Goal: Transaction & Acquisition: Purchase product/service

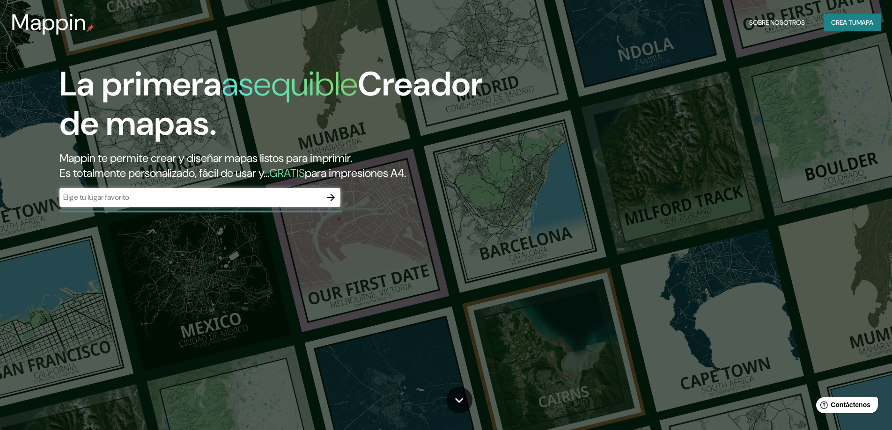
click at [458, 198] on div "La primera asequible Creador de mapas. Mappin te permite crear y diseñar mapas …" at bounding box center [282, 141] width 535 height 152
click at [845, 24] on font "Crea tu" at bounding box center [843, 22] width 25 height 8
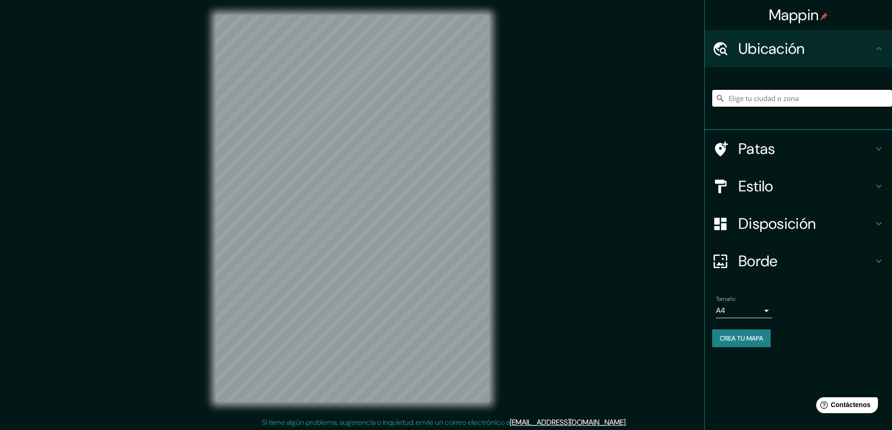
click at [794, 101] on input "Elige tu ciudad o zona" at bounding box center [802, 98] width 180 height 17
type input "monclova"
click at [764, 95] on input "monclova" at bounding box center [802, 98] width 180 height 17
click at [864, 39] on h4 "Ubicación" at bounding box center [805, 48] width 135 height 19
click at [864, 43] on h4 "Ubicación" at bounding box center [805, 48] width 135 height 19
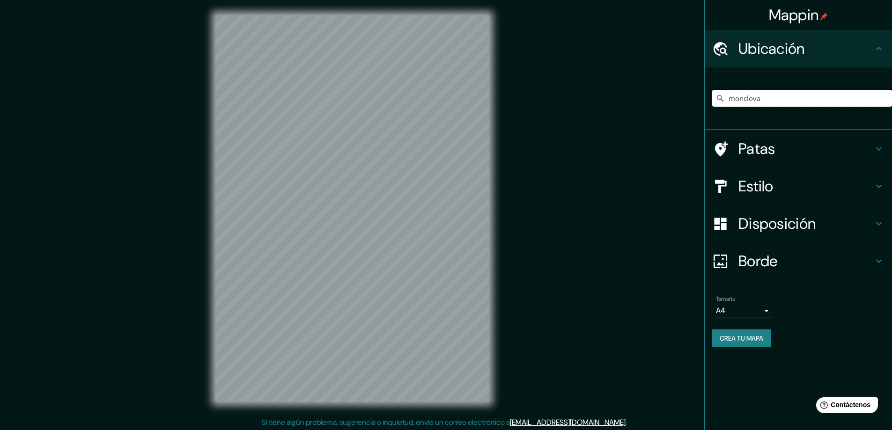
click at [779, 96] on input "monclova" at bounding box center [802, 98] width 180 height 17
drag, startPoint x: 779, startPoint y: 96, endPoint x: 704, endPoint y: 100, distance: 74.5
click at [704, 100] on div "Mappin Ubicación monclova Hubo un error al llegar al servidor. Patas Estilo Dis…" at bounding box center [798, 215] width 188 height 430
click at [792, 95] on input "Elige tu ciudad o zona" at bounding box center [802, 98] width 180 height 17
type input "m"
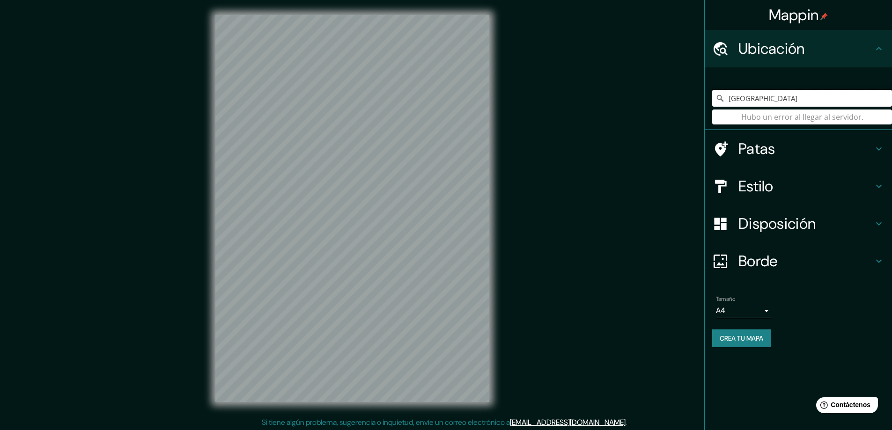
type input "[GEOGRAPHIC_DATA]"
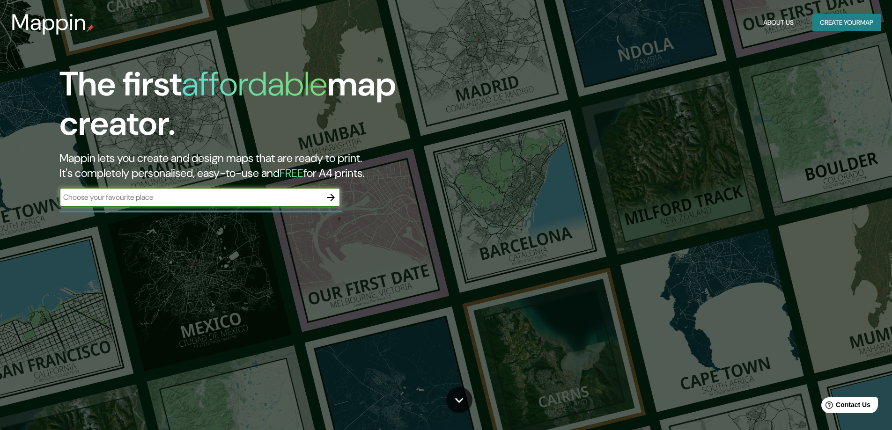
click at [231, 202] on input "text" at bounding box center [190, 197] width 262 height 11
type input "monclova coahuila"
click at [335, 194] on icon "button" at bounding box center [330, 197] width 11 height 11
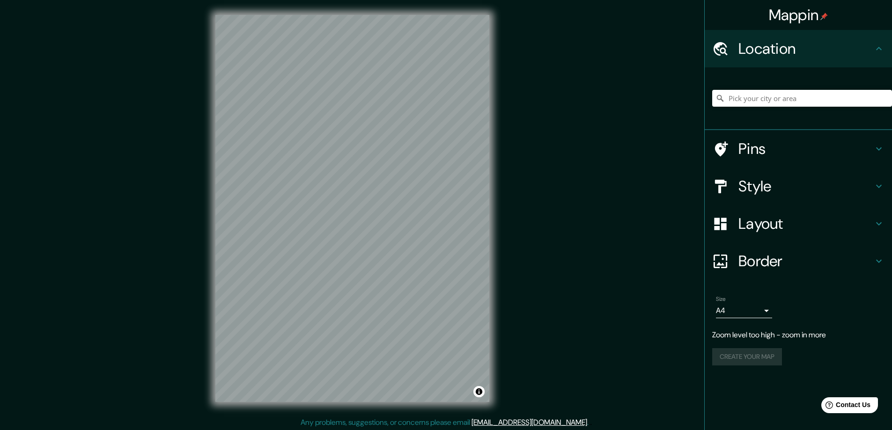
click at [211, 152] on div "© Mapbox © OpenStreetMap Improve this map" at bounding box center [352, 208] width 304 height 417
click at [874, 150] on icon at bounding box center [878, 148] width 11 height 11
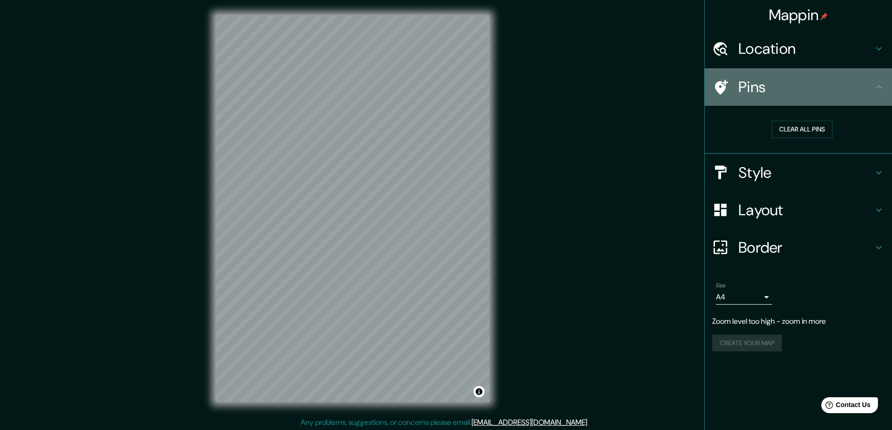
click at [881, 80] on div "Pins" at bounding box center [798, 86] width 187 height 37
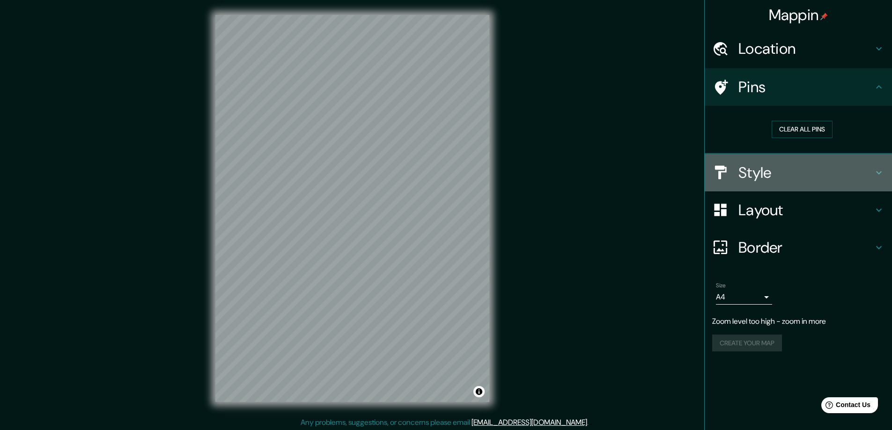
click at [875, 177] on icon at bounding box center [878, 172] width 11 height 11
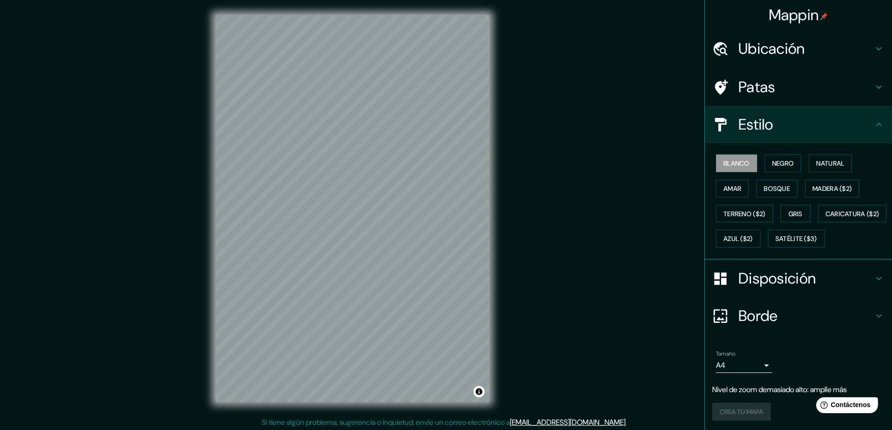
click at [871, 221] on div "Blanco Negro Natural Amar Bosque Madera ($2) Terreno ($2) Gris Caricatura ($2) …" at bounding box center [802, 201] width 180 height 101
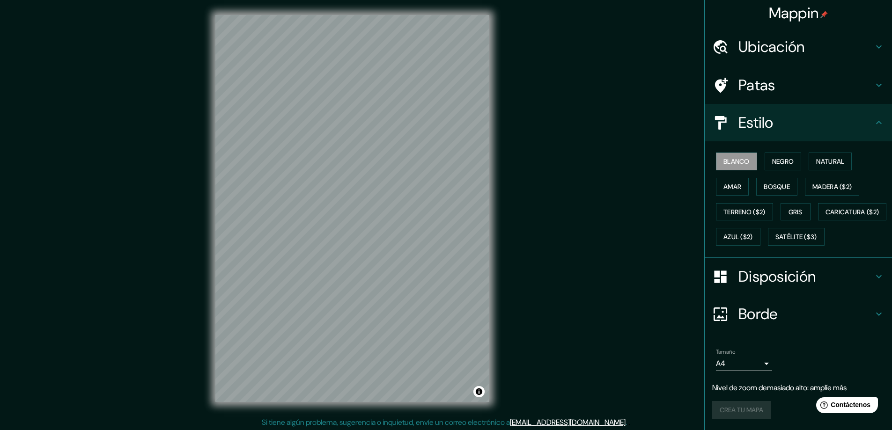
scroll to position [27, 0]
click at [857, 277] on h4 "Disposición" at bounding box center [805, 276] width 135 height 19
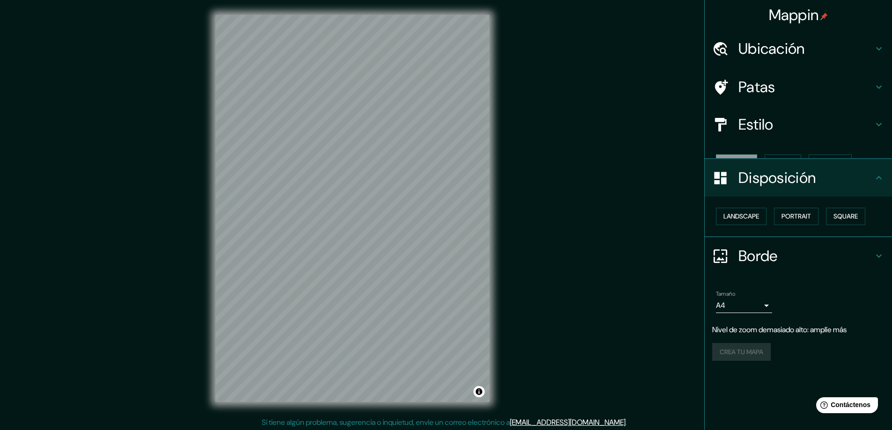
scroll to position [0, 0]
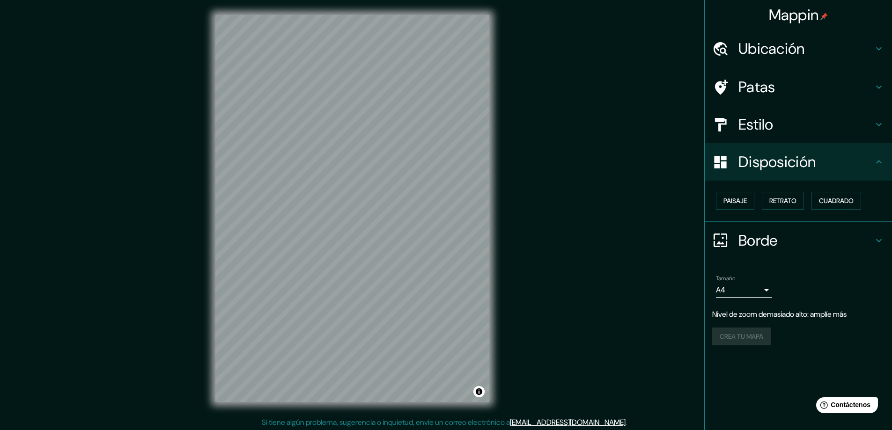
click at [866, 242] on h4 "Borde" at bounding box center [805, 240] width 135 height 19
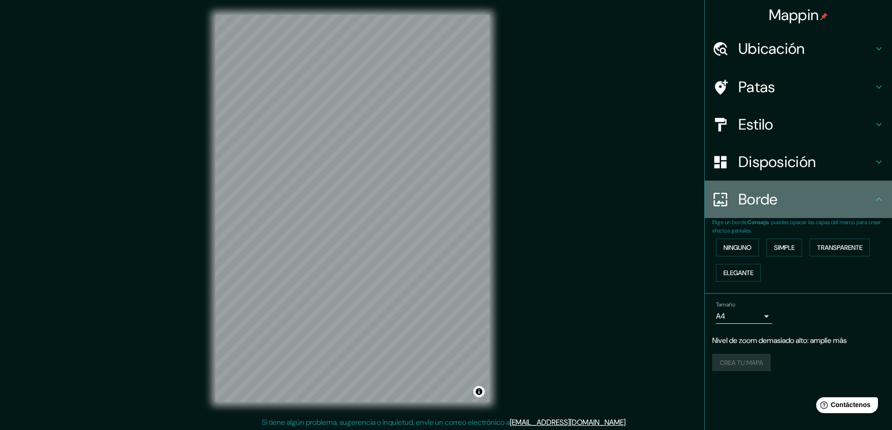
click at [864, 206] on h4 "Borde" at bounding box center [805, 199] width 135 height 19
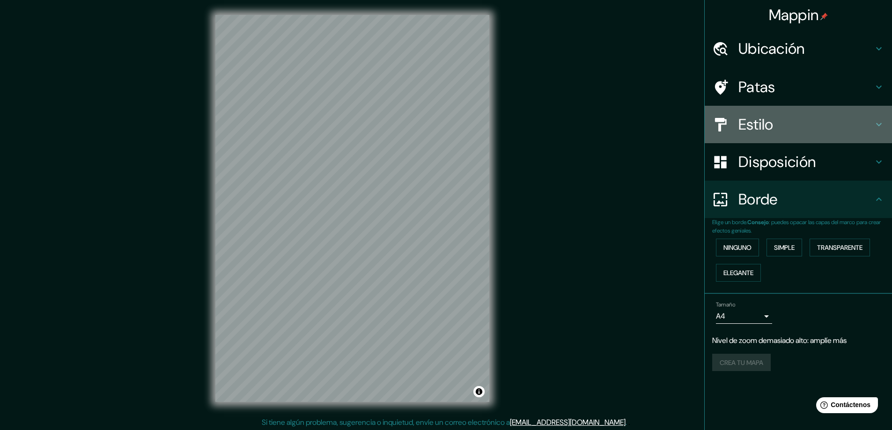
click at [804, 119] on h4 "Estilo" at bounding box center [805, 124] width 135 height 19
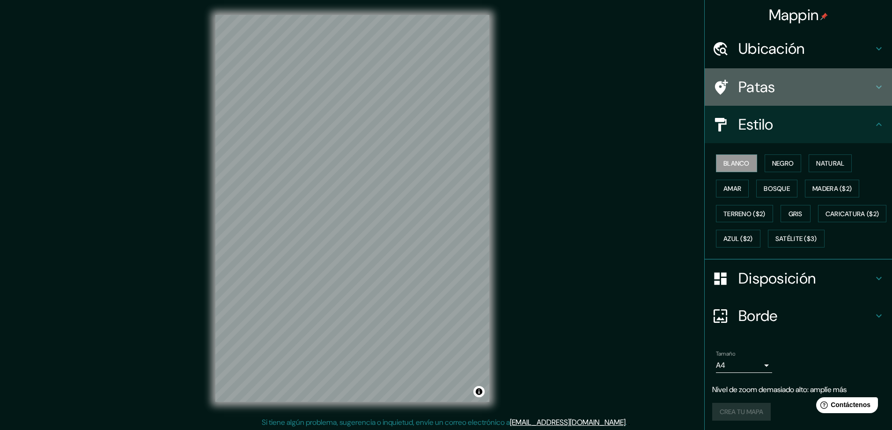
click at [811, 82] on h4 "Patas" at bounding box center [805, 87] width 135 height 19
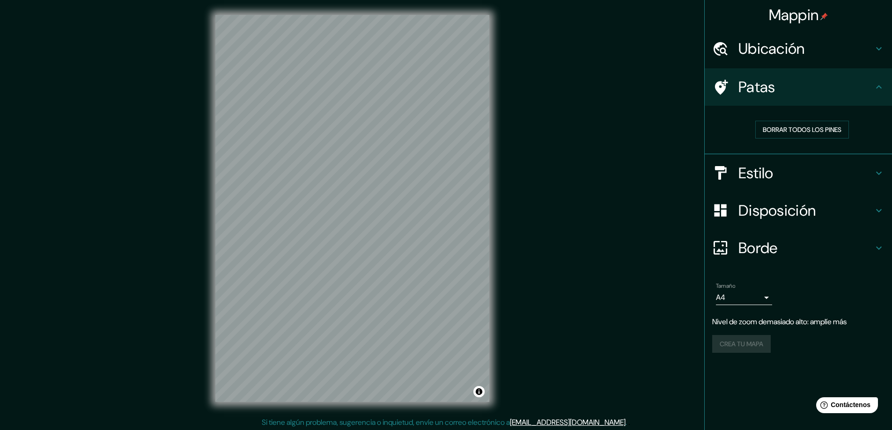
click at [822, 56] on h4 "Ubicación" at bounding box center [805, 48] width 135 height 19
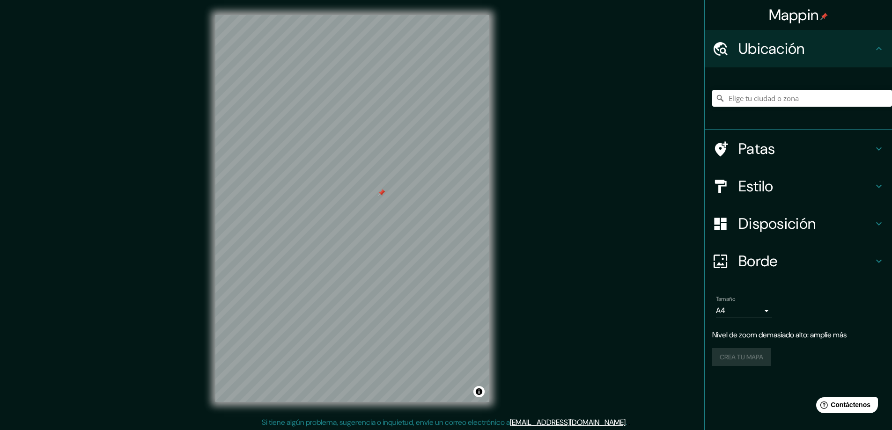
click at [809, 190] on h4 "Estilo" at bounding box center [805, 186] width 135 height 19
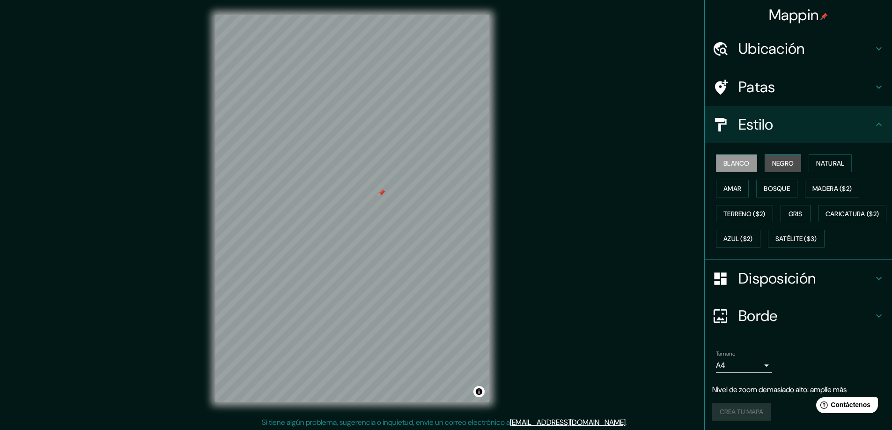
click at [779, 162] on font "Negro" at bounding box center [783, 163] width 22 height 8
click at [826, 162] on font "Natural" at bounding box center [830, 163] width 28 height 8
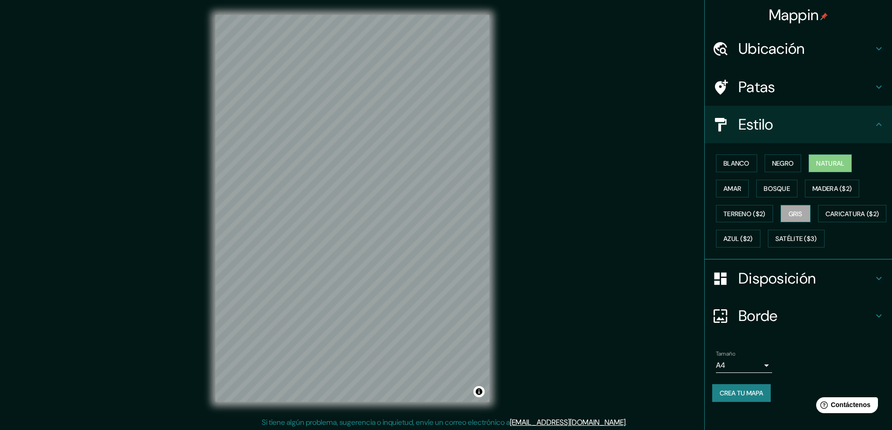
click at [797, 213] on font "Gris" at bounding box center [795, 214] width 14 height 8
click at [771, 191] on font "Bosque" at bounding box center [777, 188] width 26 height 8
click at [723, 190] on font "Amar" at bounding box center [732, 188] width 18 height 8
click at [772, 165] on font "Negro" at bounding box center [783, 163] width 22 height 8
click at [744, 170] on button "Blanco" at bounding box center [736, 164] width 41 height 18
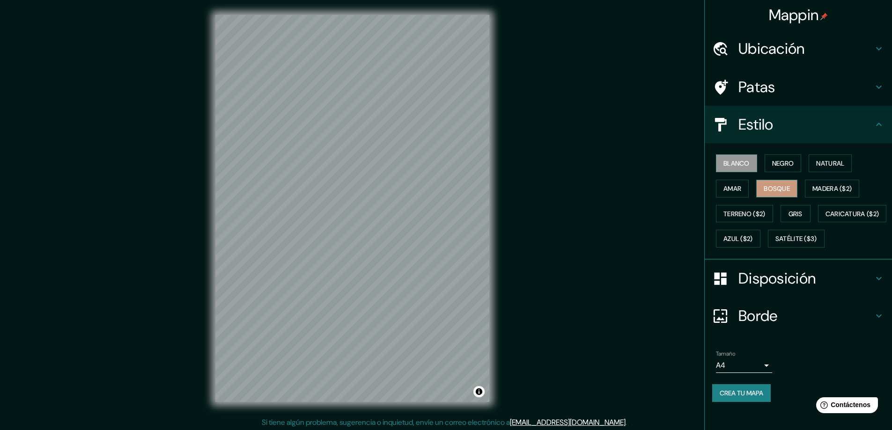
click at [767, 184] on font "Bosque" at bounding box center [777, 188] width 26 height 8
click at [740, 162] on font "Blanco" at bounding box center [736, 163] width 26 height 8
click at [746, 211] on font "Terreno ($2)" at bounding box center [744, 214] width 42 height 8
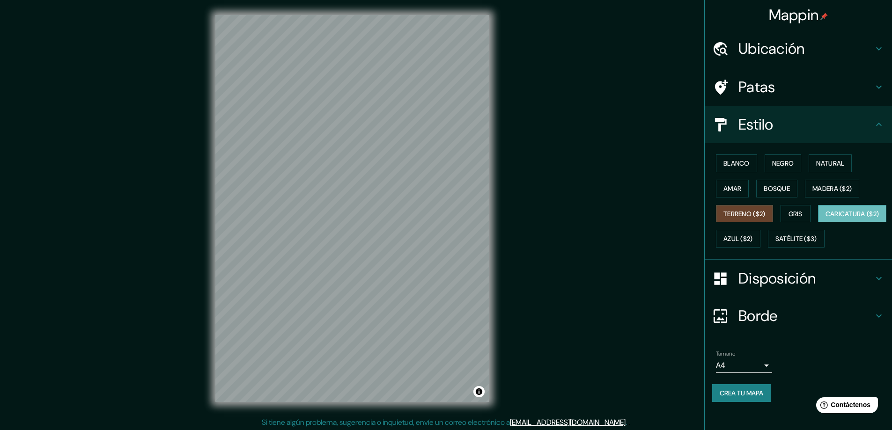
click at [825, 218] on font "Caricatura ($2)" at bounding box center [852, 214] width 54 height 8
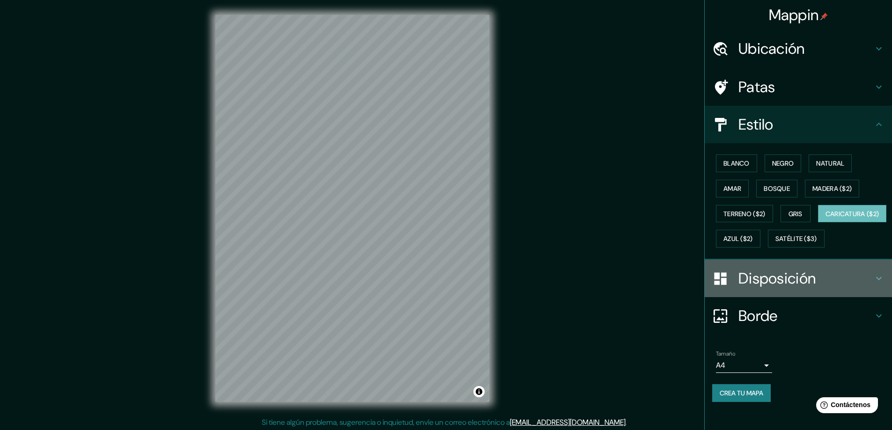
click at [801, 288] on font "Disposición" at bounding box center [776, 279] width 77 height 20
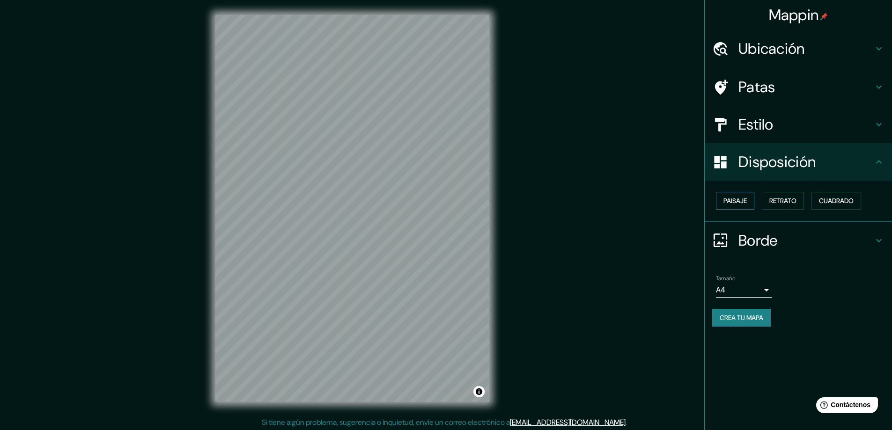
click at [744, 203] on font "Paisaje" at bounding box center [734, 201] width 23 height 8
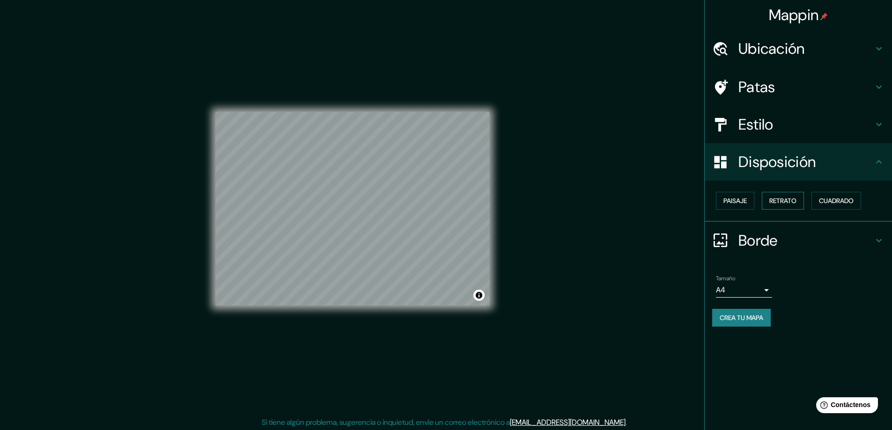
click at [785, 200] on font "Retrato" at bounding box center [782, 201] width 27 height 8
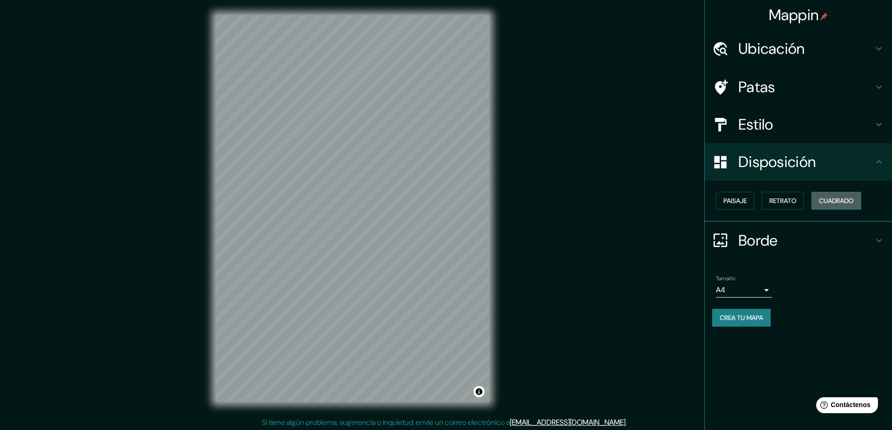
click at [833, 199] on font "Cuadrado" at bounding box center [836, 201] width 35 height 8
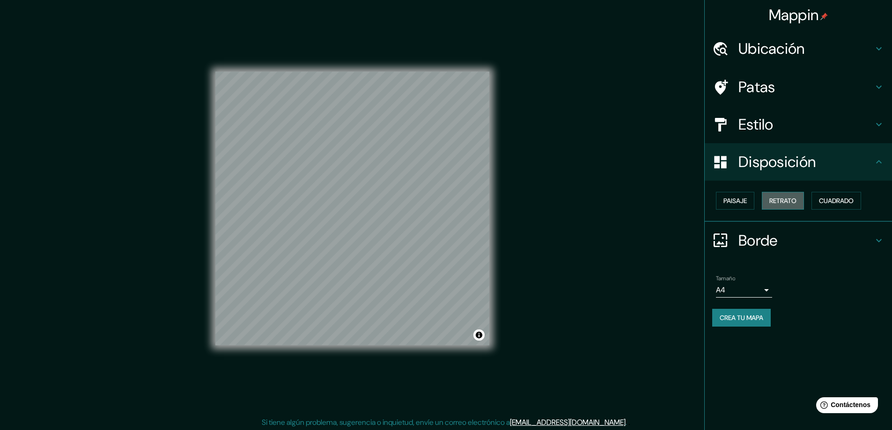
click at [802, 204] on button "Retrato" at bounding box center [783, 201] width 42 height 18
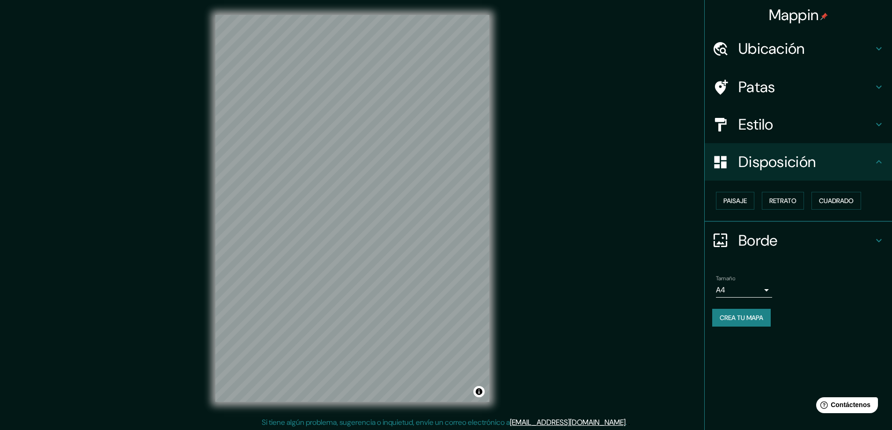
click at [842, 249] on h4 "Borde" at bounding box center [805, 240] width 135 height 19
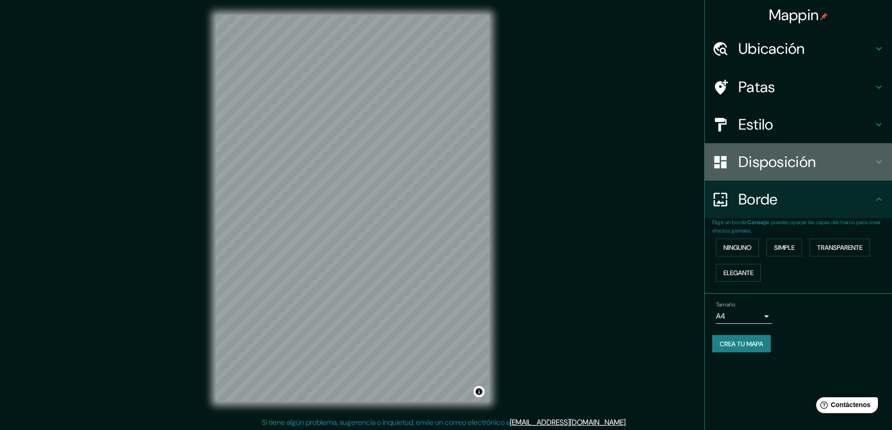
click at [860, 157] on h4 "Disposición" at bounding box center [805, 162] width 135 height 19
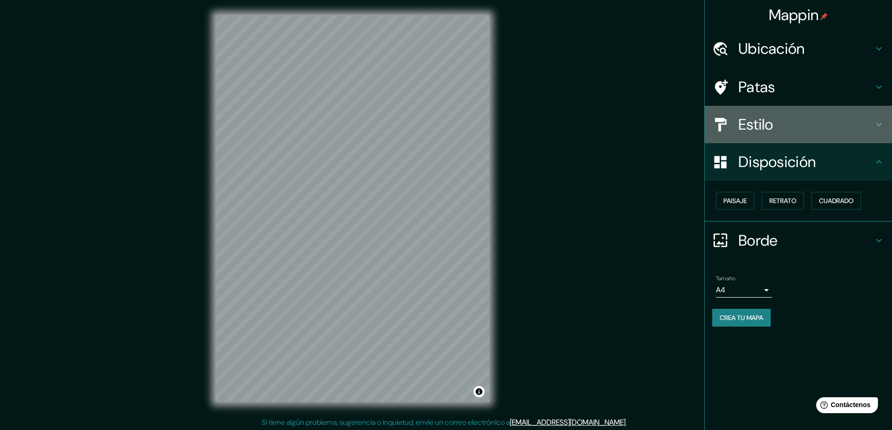
click at [856, 135] on div "Estilo" at bounding box center [798, 124] width 187 height 37
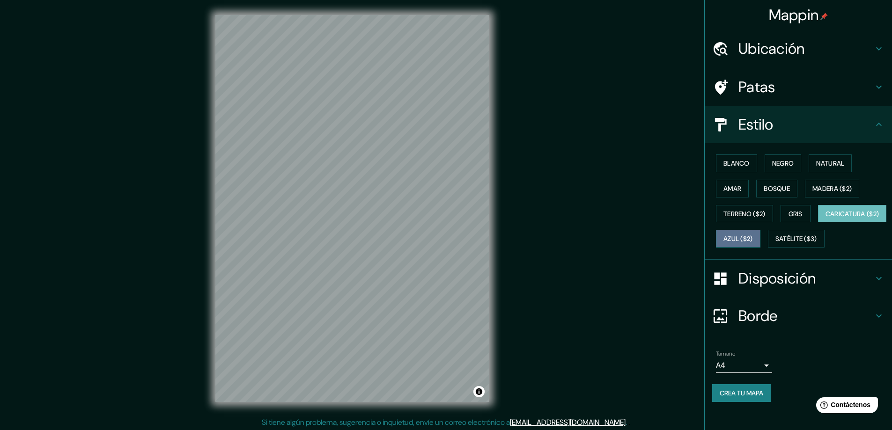
click at [753, 238] on font "Azul ($2)" at bounding box center [737, 239] width 29 height 8
click at [739, 162] on font "Blanco" at bounding box center [736, 163] width 26 height 8
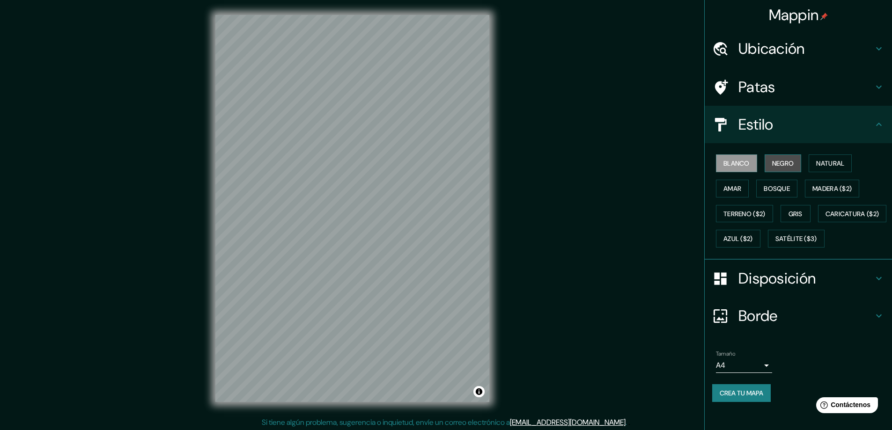
click at [772, 161] on font "Negro" at bounding box center [783, 163] width 22 height 8
